Goal: Navigation & Orientation: Find specific page/section

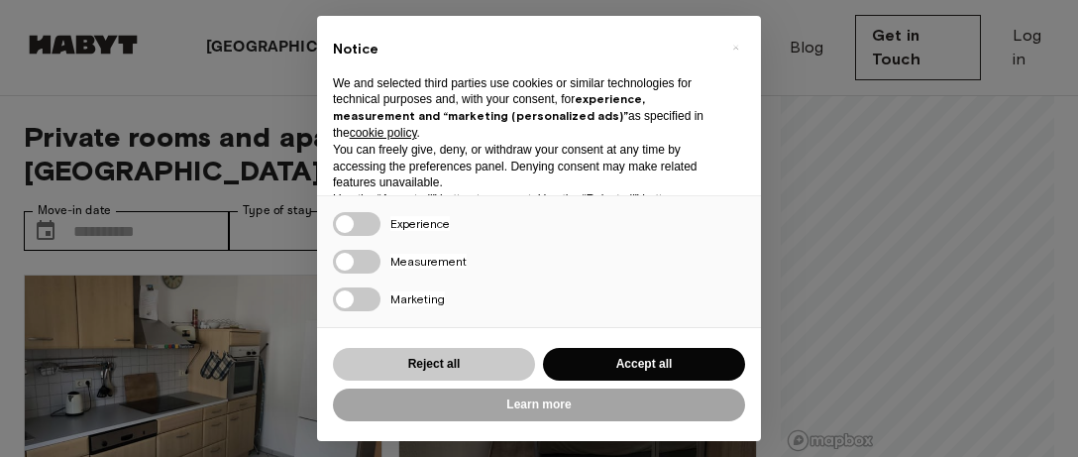
click at [445, 370] on button "Reject all" at bounding box center [434, 364] width 202 height 33
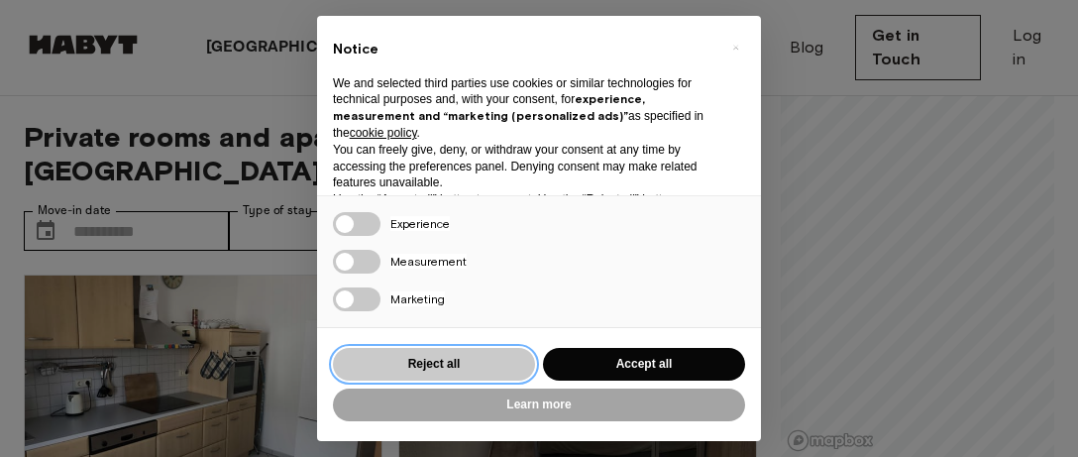
click at [437, 356] on button "Reject all" at bounding box center [434, 364] width 202 height 33
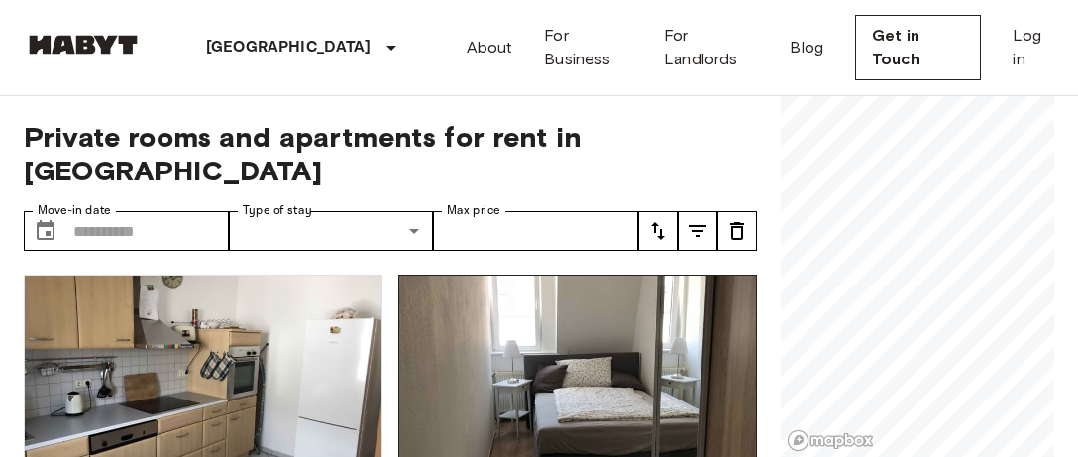
click at [451, 364] on img at bounding box center [577, 394] width 357 height 238
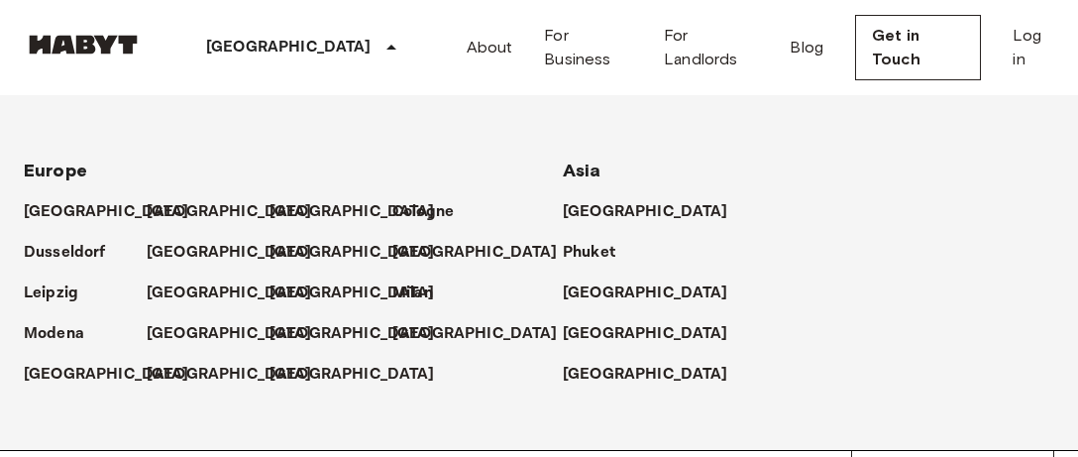
scroll to position [1039, 0]
click at [386, 48] on icon at bounding box center [391, 47] width 10 height 5
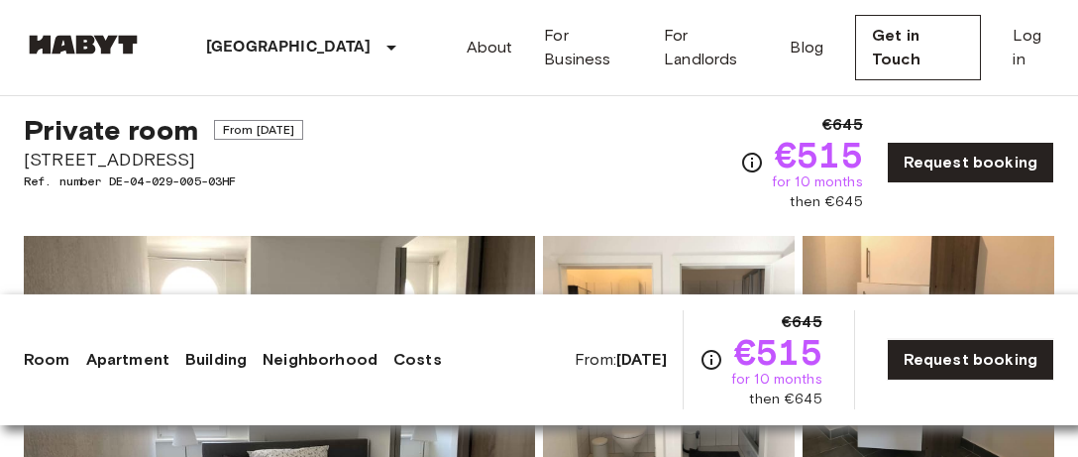
scroll to position [0, 0]
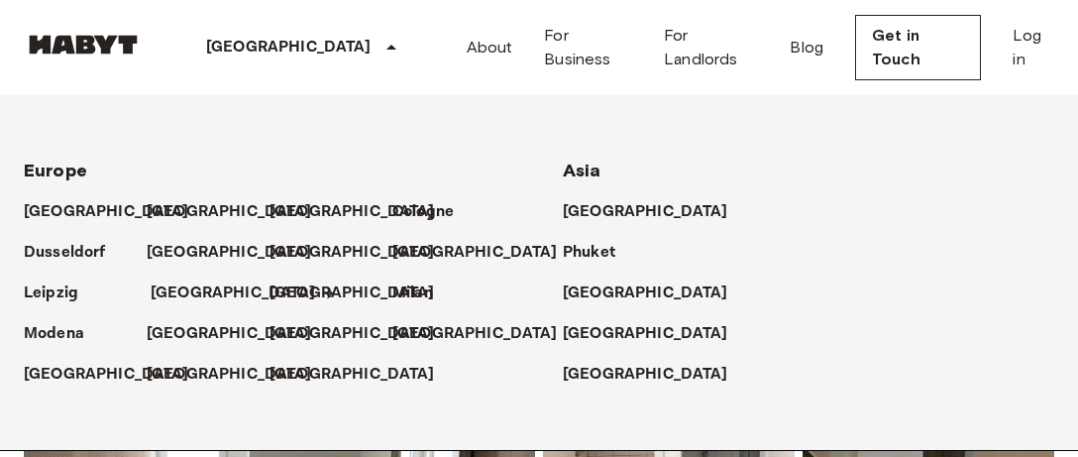
click at [191, 305] on p "[GEOGRAPHIC_DATA]" at bounding box center [233, 293] width 165 height 24
